Goal: Task Accomplishment & Management: Manage account settings

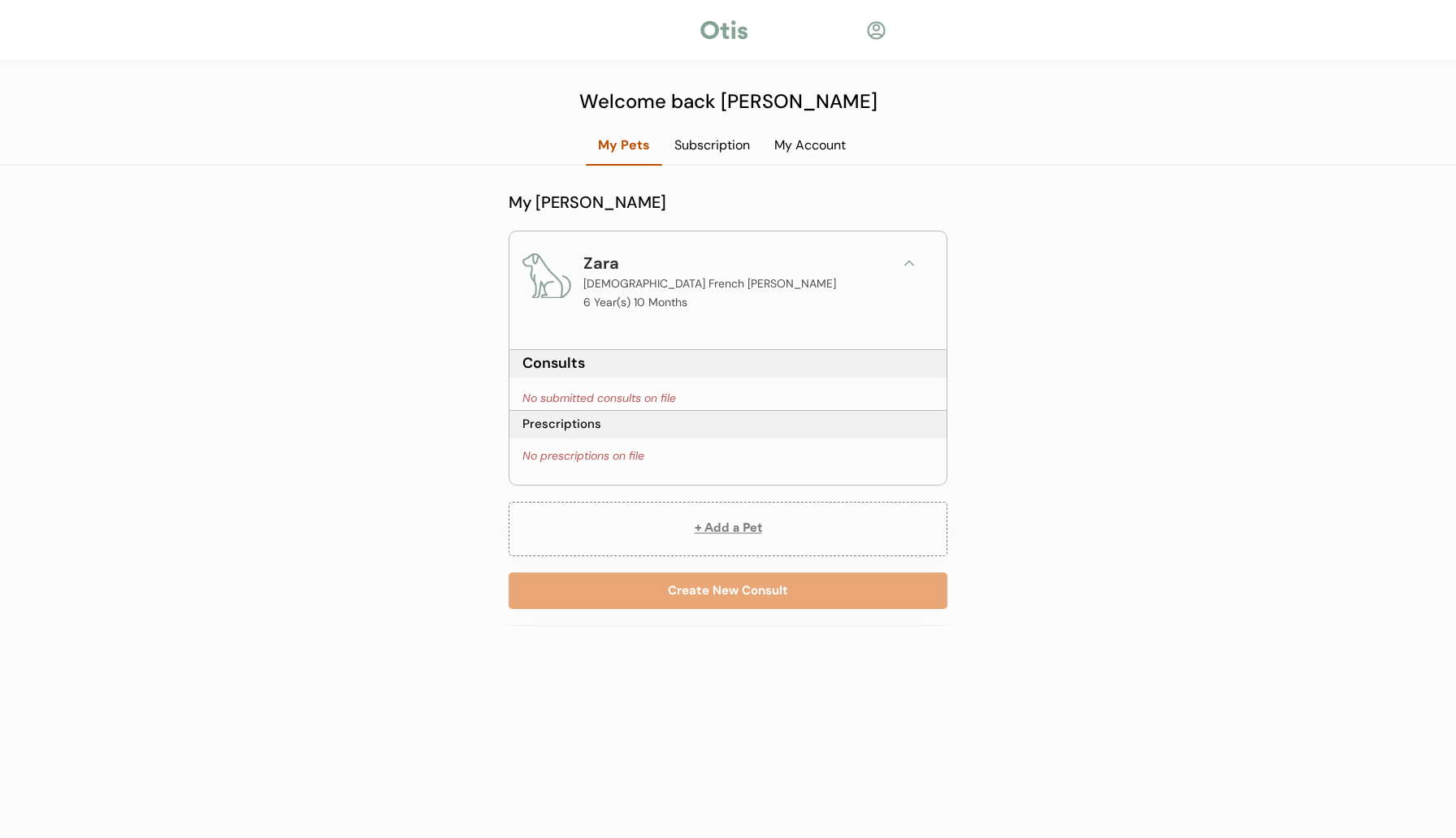
click at [795, 146] on div "My Account" at bounding box center [810, 144] width 96 height 18
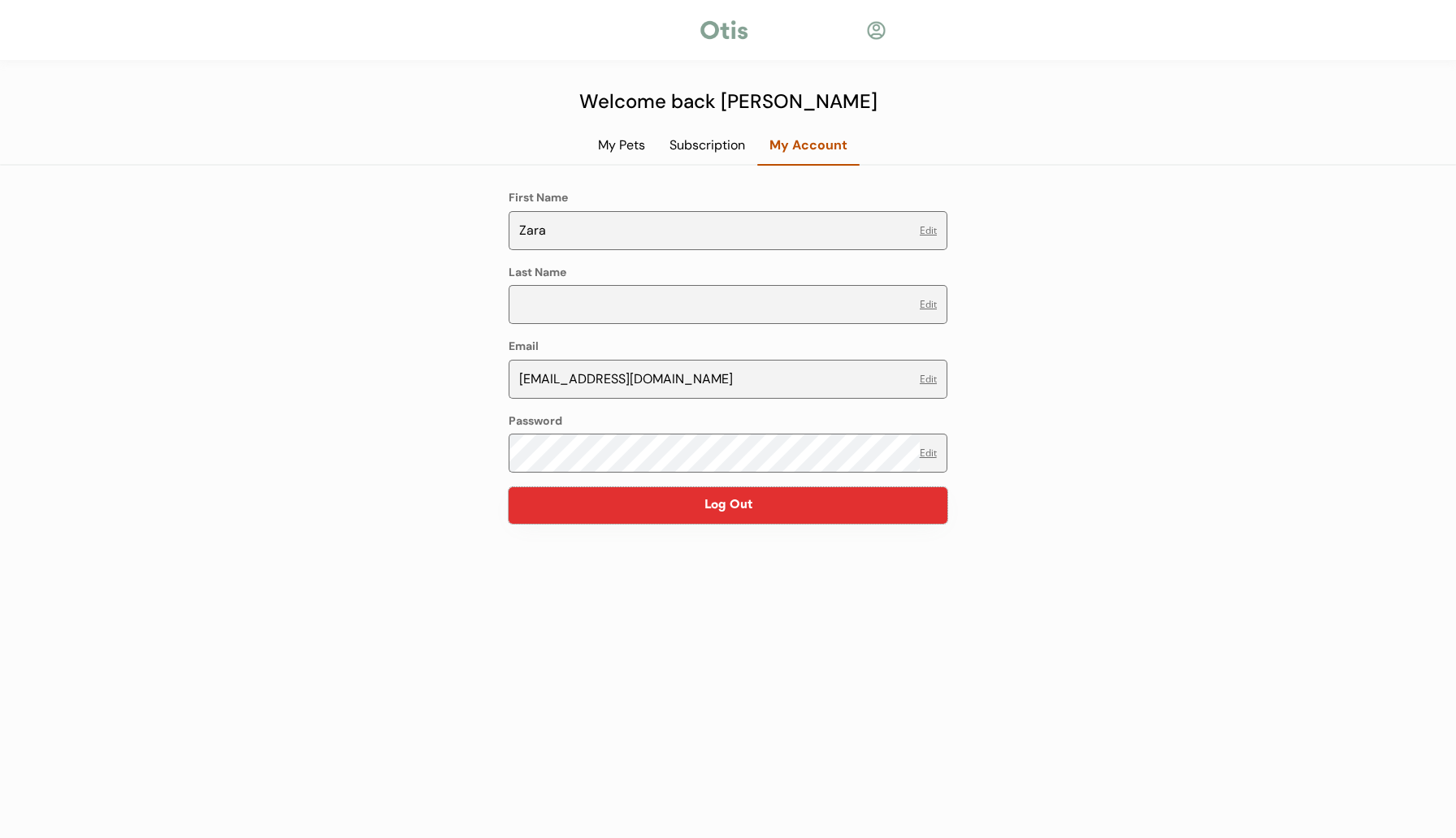
click at [790, 513] on button "Log Out" at bounding box center [728, 505] width 439 height 36
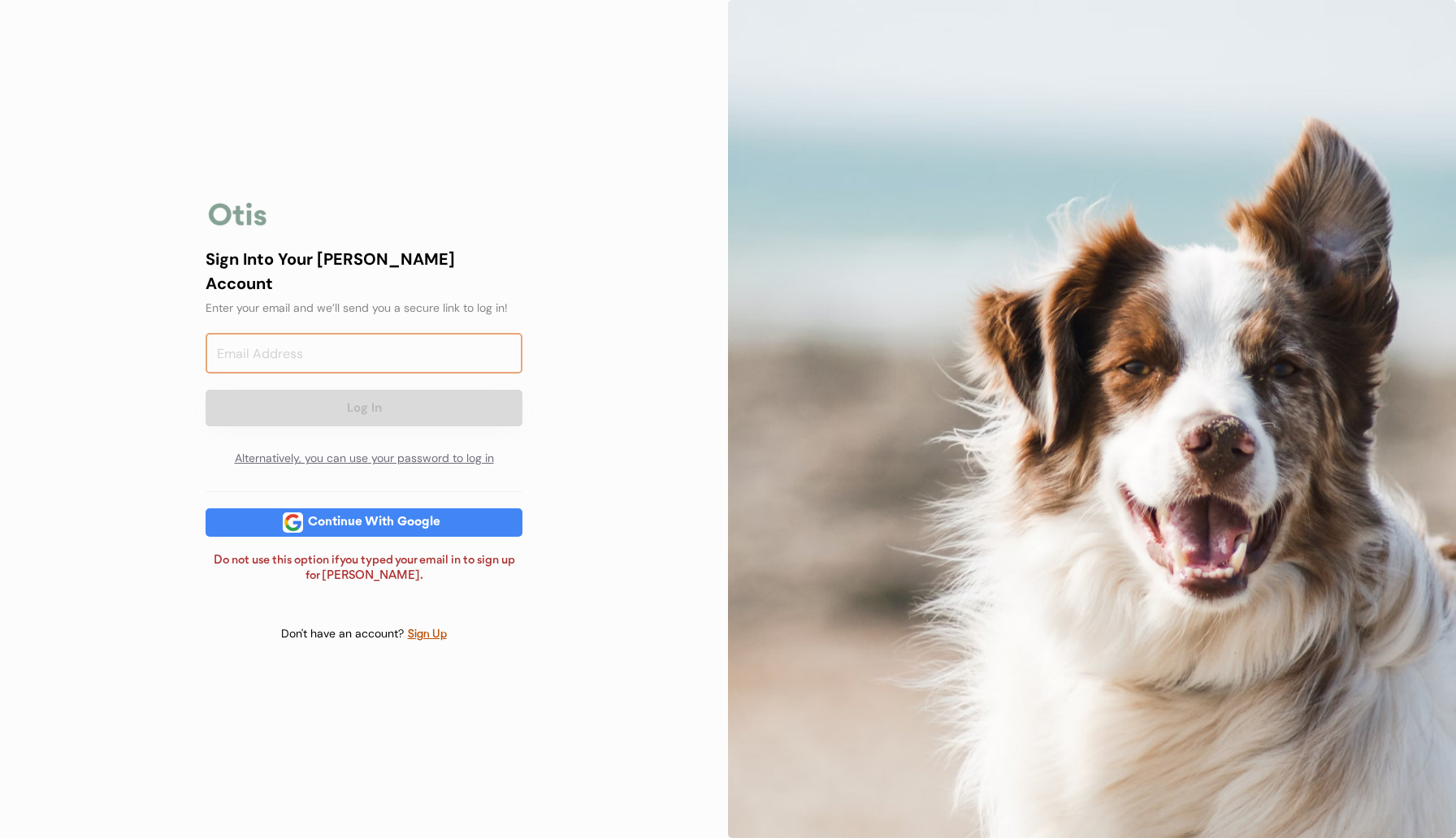
click at [372, 334] on input "email" at bounding box center [364, 354] width 317 height 41
click at [372, 337] on input "xa" at bounding box center [364, 354] width 317 height 41
type input "xander@otisforpets.com"
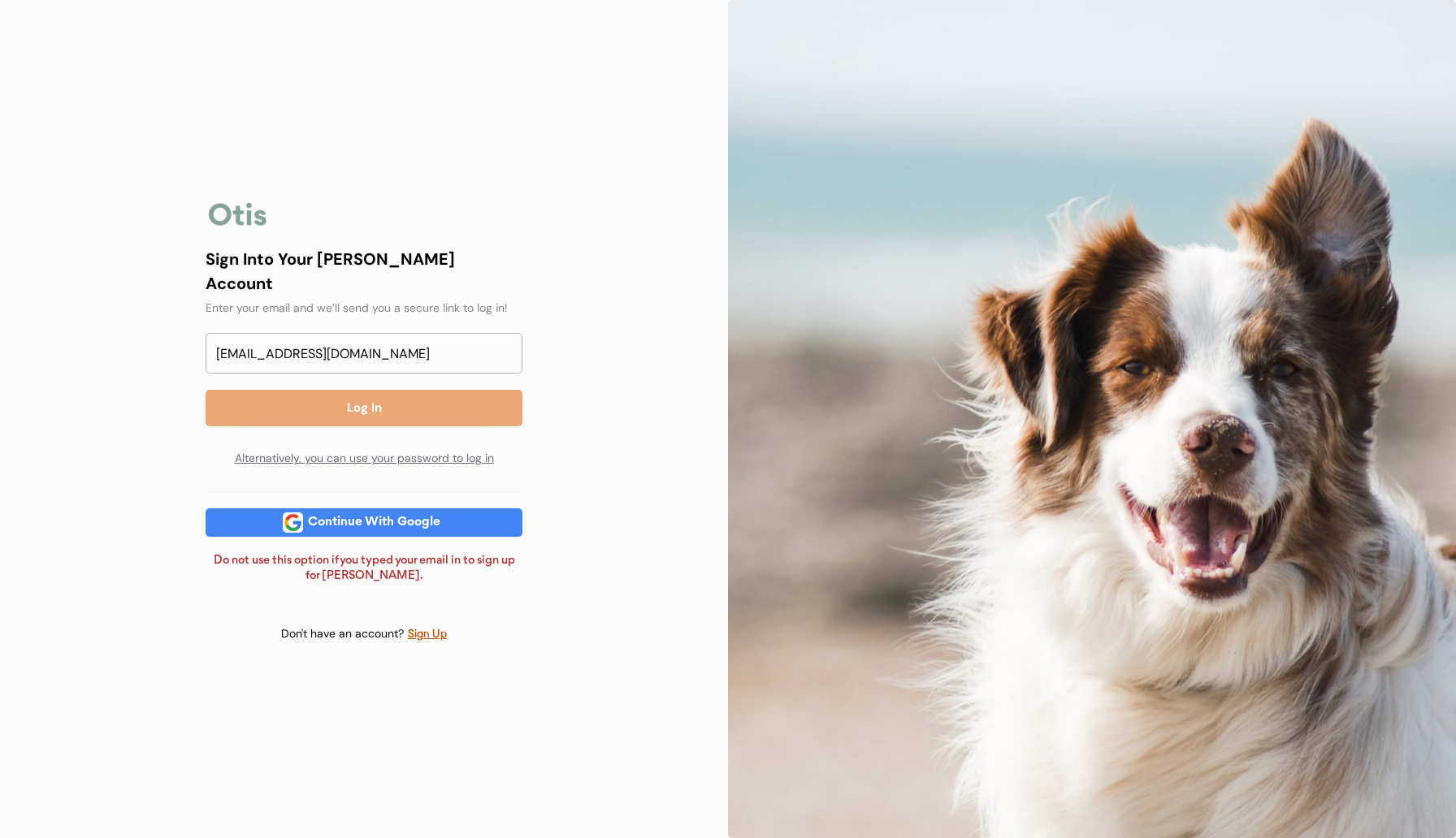
click at [506, 372] on div "xander@otisforpets.com Log In Alternatively, you can use your password to log in" at bounding box center [364, 405] width 317 height 143
click at [480, 399] on button "Log In" at bounding box center [364, 407] width 317 height 36
